Goal: Task Accomplishment & Management: Complete application form

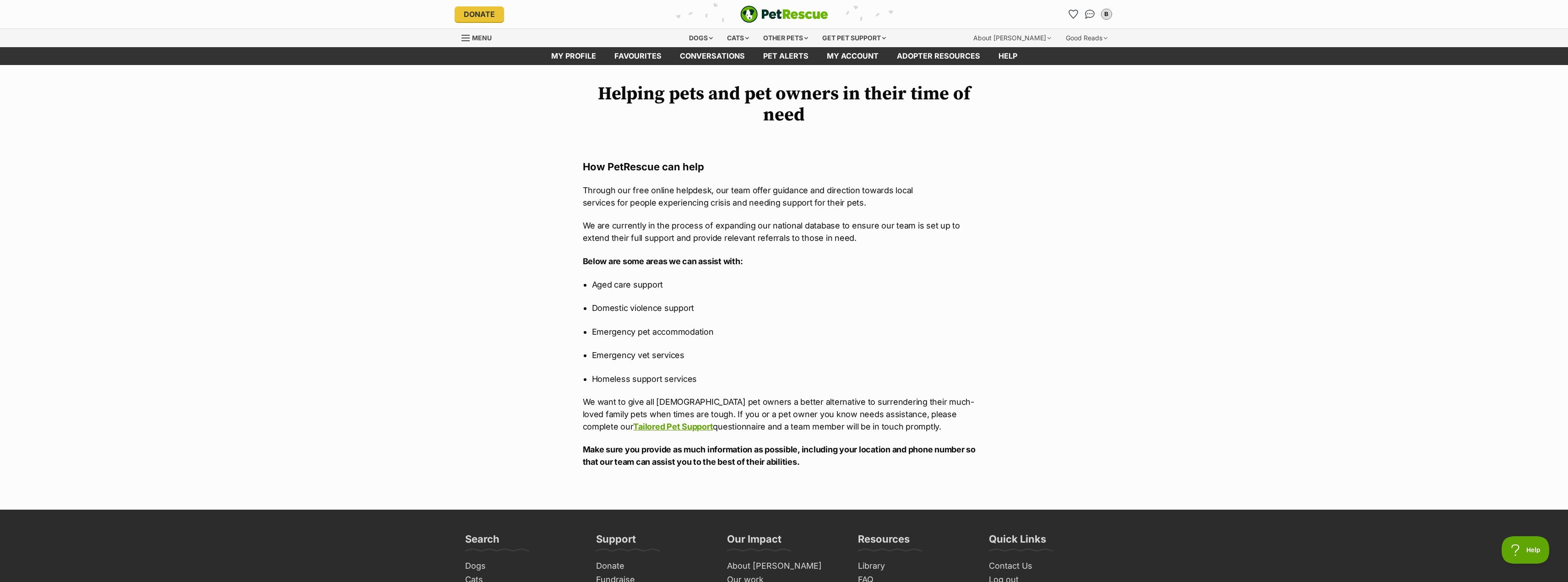
click at [1080, 156] on div "Helping pets and pet owners in their time of need How PetRescue can help Throug…" at bounding box center [784, 287] width 1568 height 408
click at [713, 422] on link "Tailored Pet Support" at bounding box center [673, 426] width 79 height 10
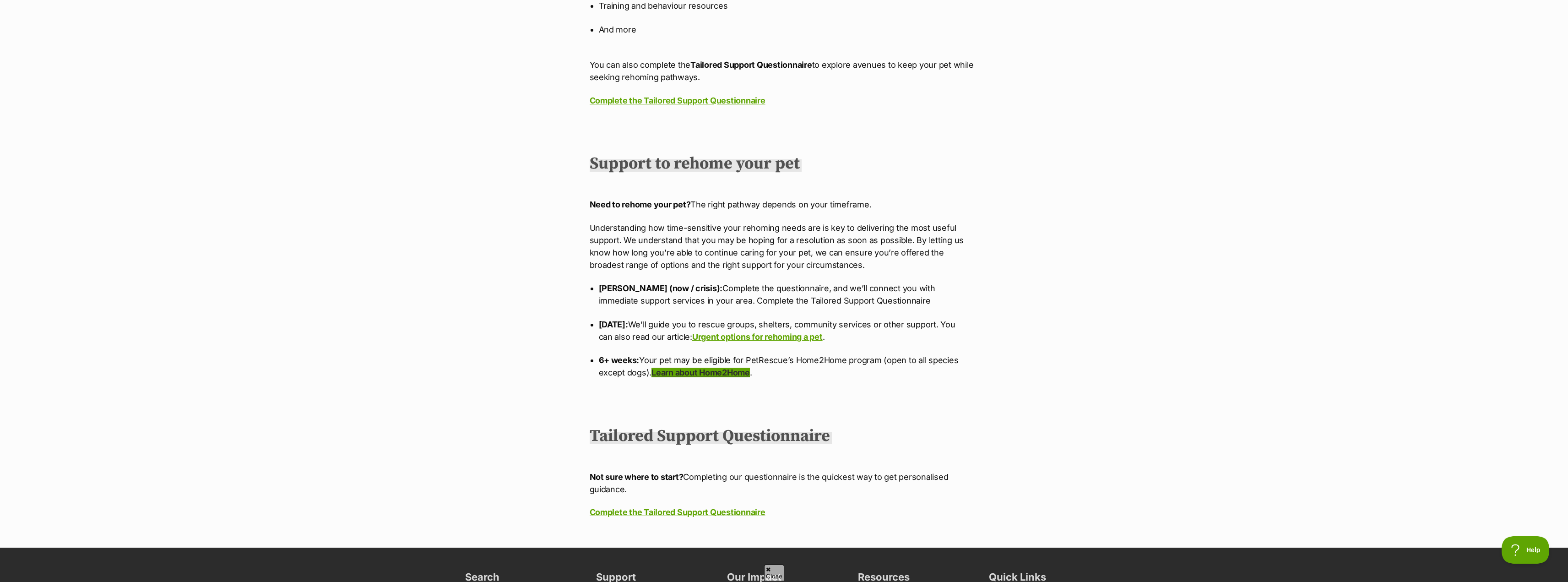
click at [750, 373] on link "Learn about Home2Home" at bounding box center [701, 372] width 99 height 10
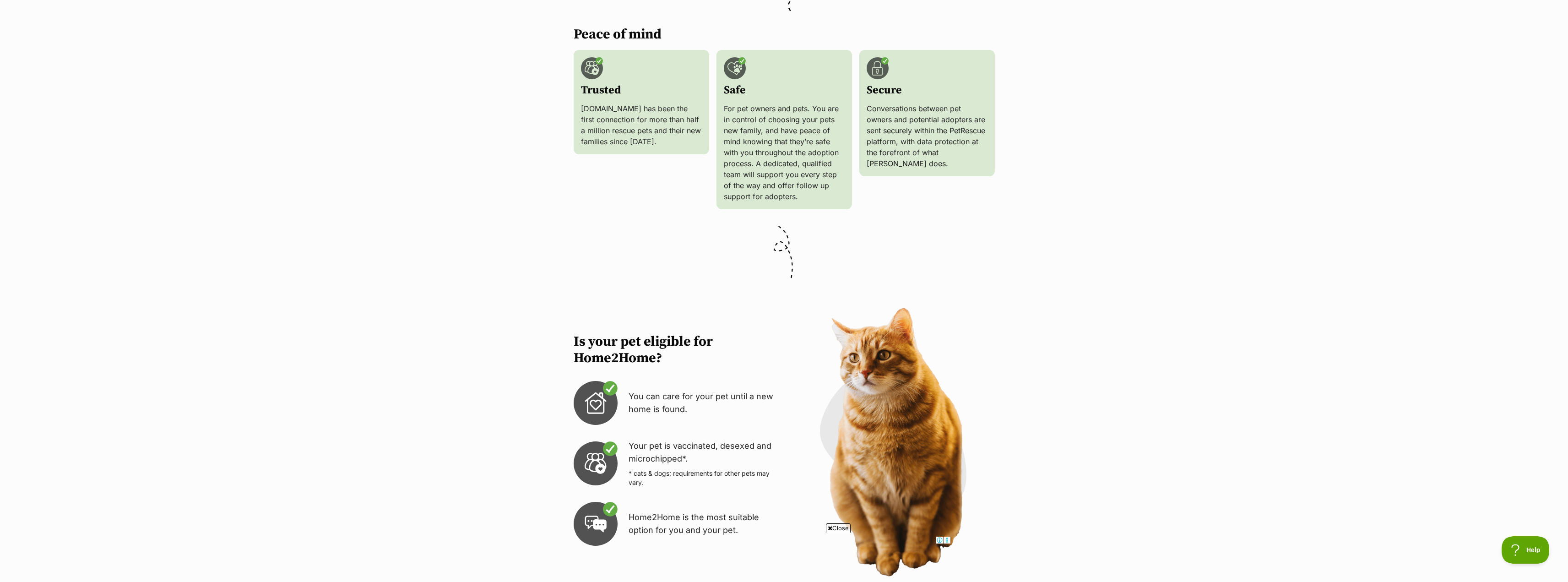
scroll to position [1374, 0]
